Goal: Task Accomplishment & Management: Use online tool/utility

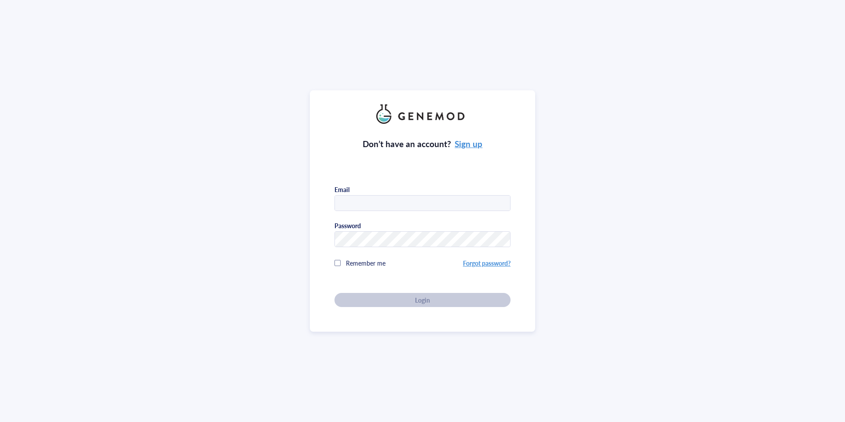
type input "[EMAIL_ADDRESS][DOMAIN_NAME]"
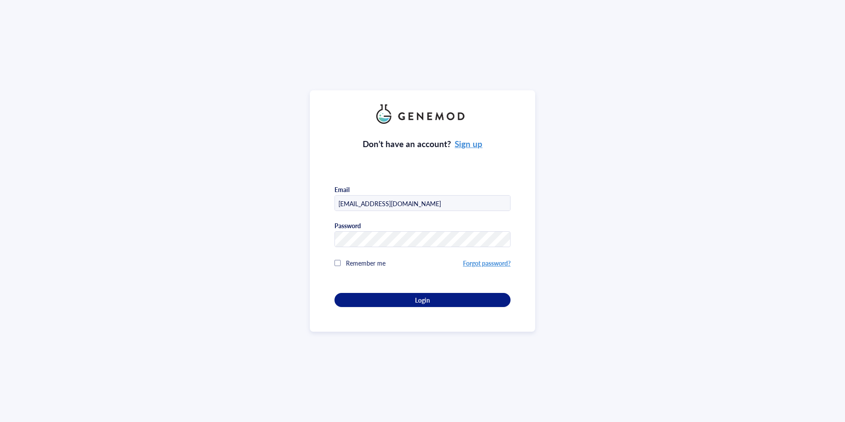
click at [402, 301] on div "Don’t have an account? Sign up Email [EMAIL_ADDRESS][DOMAIN_NAME] Password Reme…" at bounding box center [423, 215] width 176 height 183
click at [410, 299] on div "Login" at bounding box center [423, 300] width 148 height 8
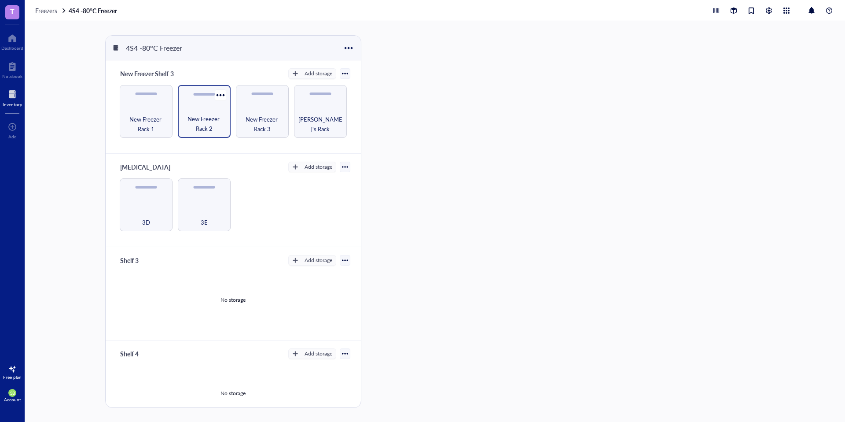
click at [188, 119] on span "New Freezer Rack 2" at bounding box center [204, 123] width 44 height 19
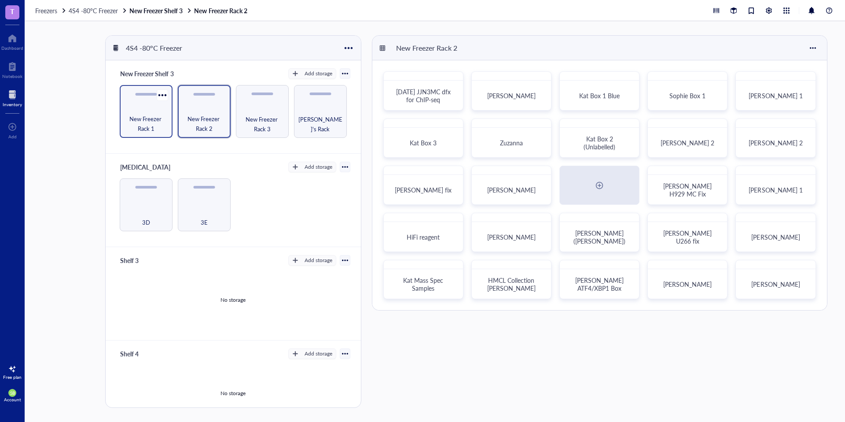
click at [153, 116] on span "New Freezer Rack 1" at bounding box center [146, 123] width 44 height 19
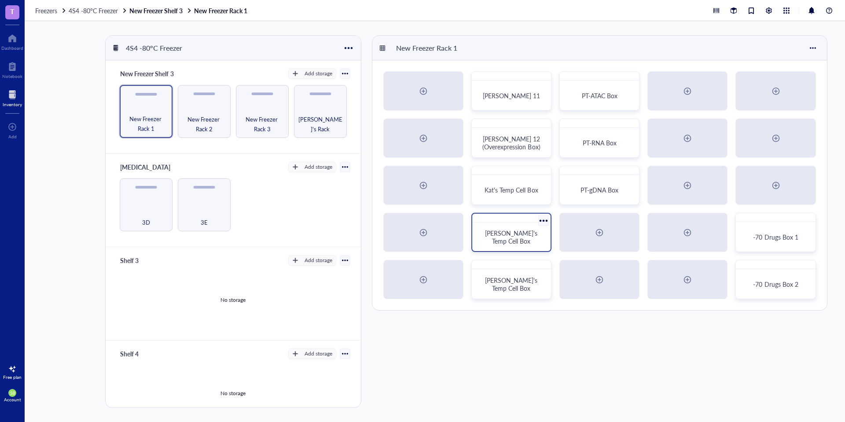
click at [527, 229] on span "[PERSON_NAME]'s Temp Cell Box" at bounding box center [512, 236] width 54 height 17
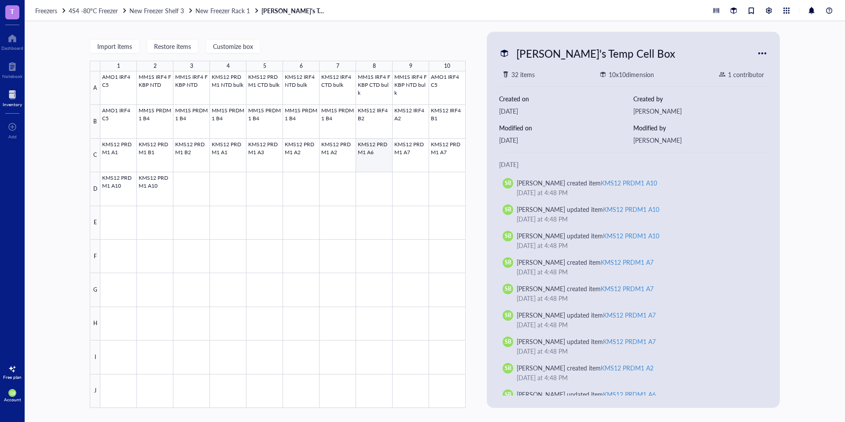
click at [361, 153] on div at bounding box center [282, 239] width 365 height 336
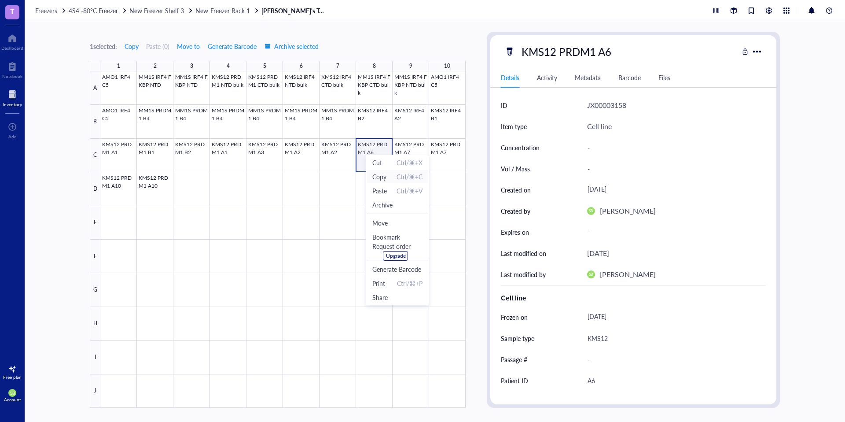
click at [376, 175] on span "Copy" at bounding box center [379, 177] width 14 height 10
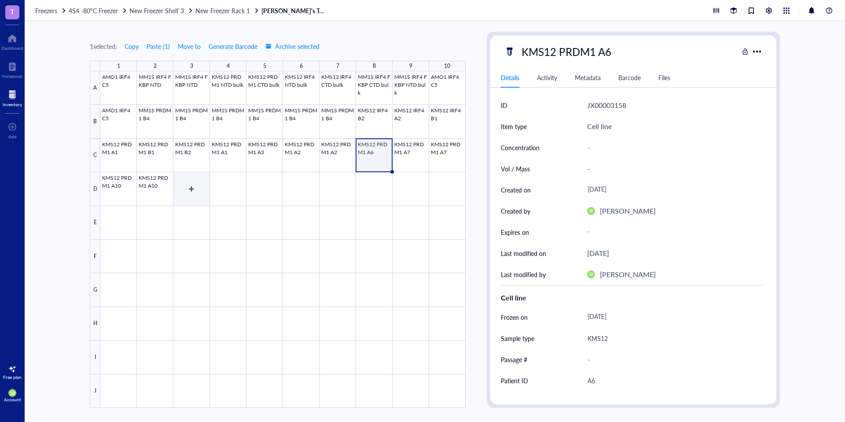
click at [199, 184] on div at bounding box center [282, 239] width 365 height 336
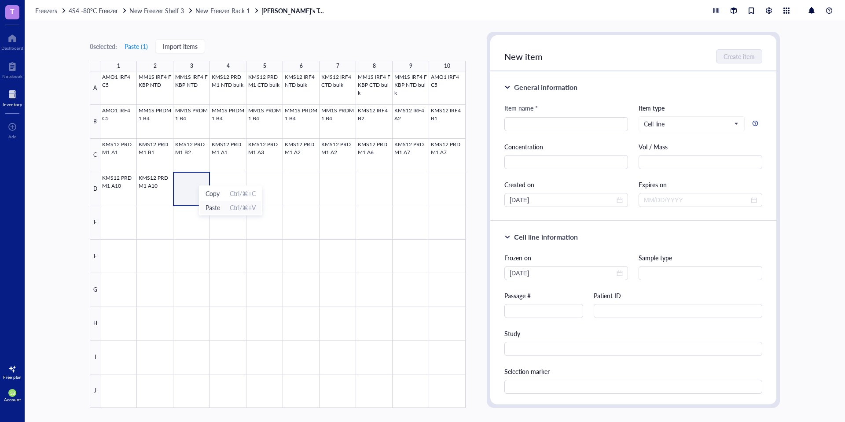
click at [211, 204] on span "Paste" at bounding box center [213, 208] width 15 height 10
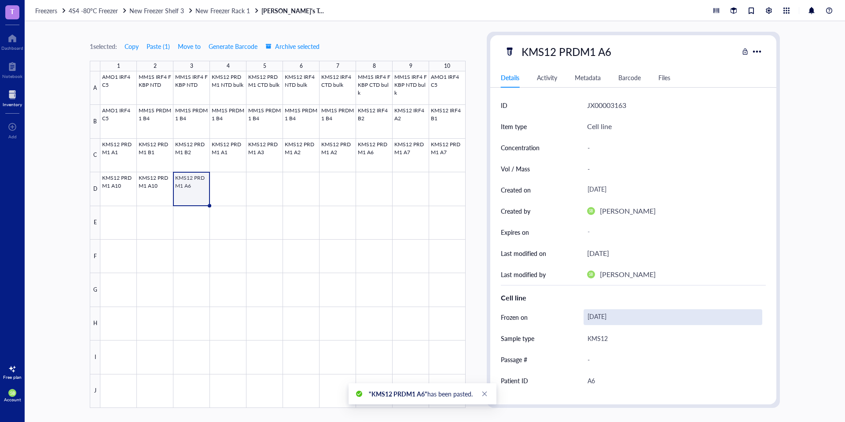
click at [594, 309] on div "[DATE]" at bounding box center [673, 317] width 179 height 16
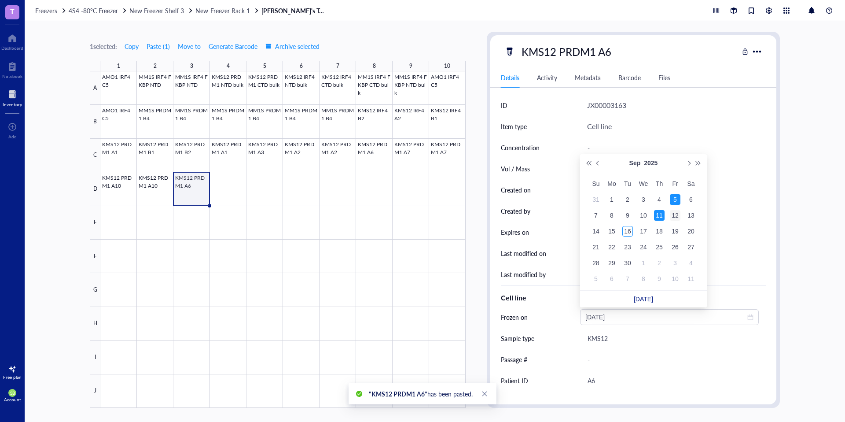
type input "[DATE]"
click at [672, 214] on div "12" at bounding box center [675, 215] width 11 height 11
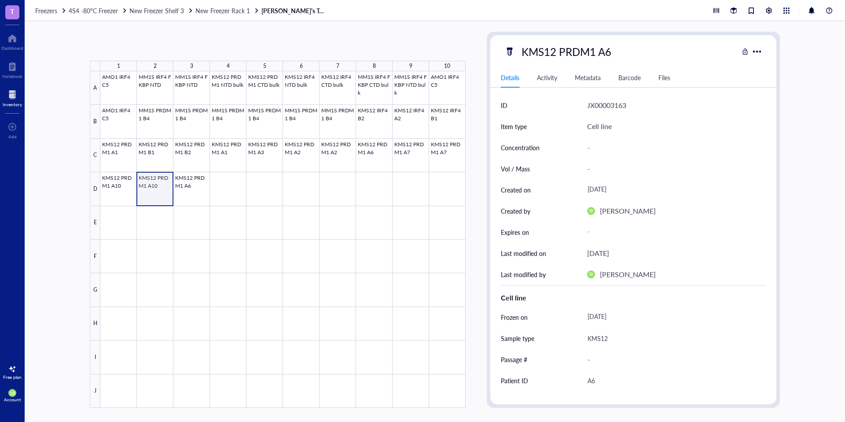
click at [169, 191] on div at bounding box center [282, 239] width 365 height 336
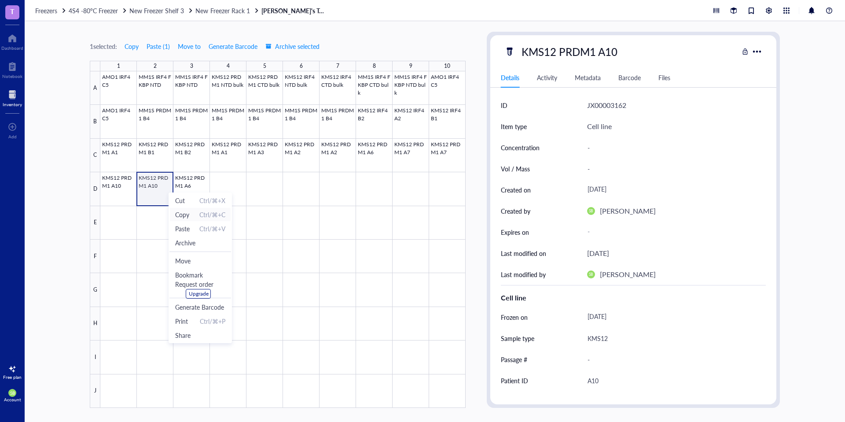
click at [185, 214] on span "Copy" at bounding box center [182, 215] width 14 height 10
click at [220, 191] on div at bounding box center [282, 239] width 365 height 336
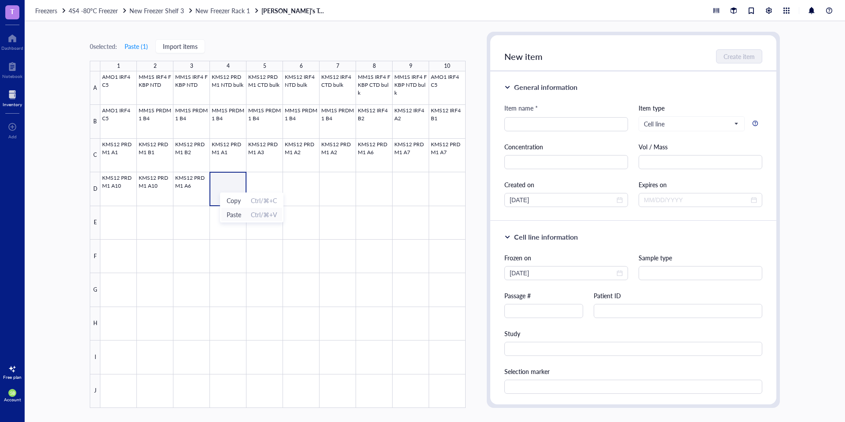
click at [234, 213] on span "Paste" at bounding box center [234, 215] width 15 height 10
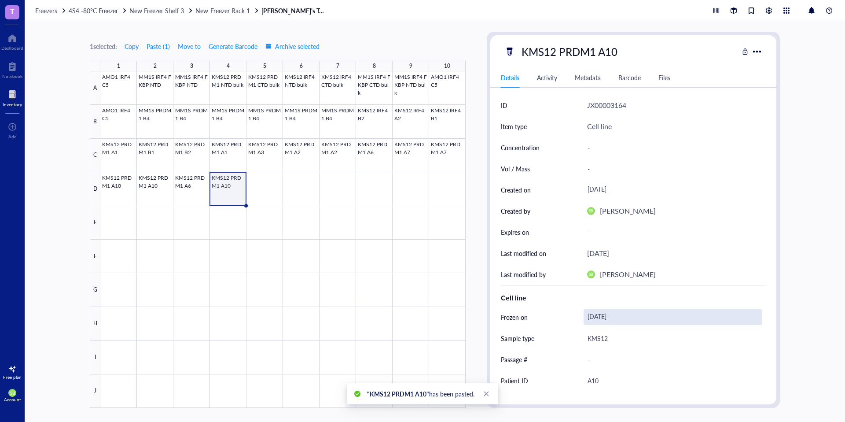
click at [606, 314] on div "[DATE]" at bounding box center [673, 317] width 179 height 16
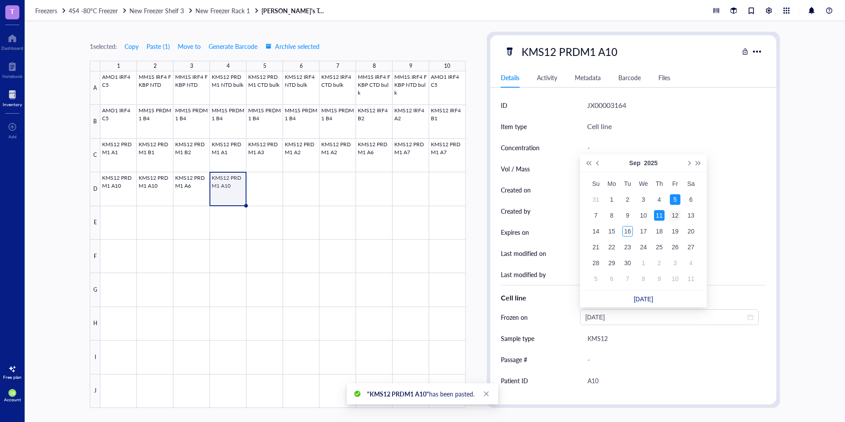
type input "[DATE]"
click at [672, 214] on div "12" at bounding box center [675, 215] width 11 height 11
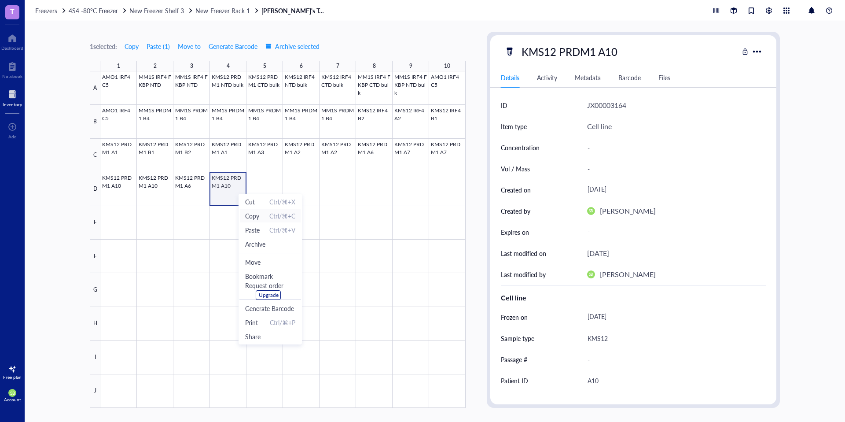
click at [252, 219] on span "Copy" at bounding box center [252, 216] width 14 height 10
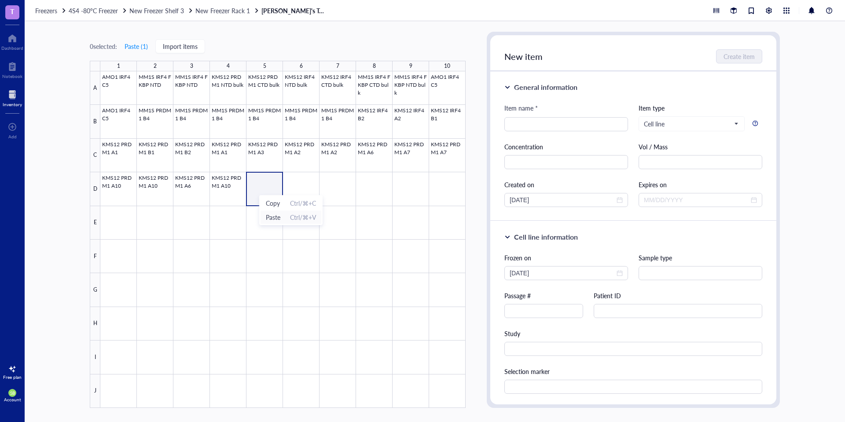
click at [273, 216] on span "Paste" at bounding box center [273, 217] width 15 height 10
